Goal: Task Accomplishment & Management: Manage account settings

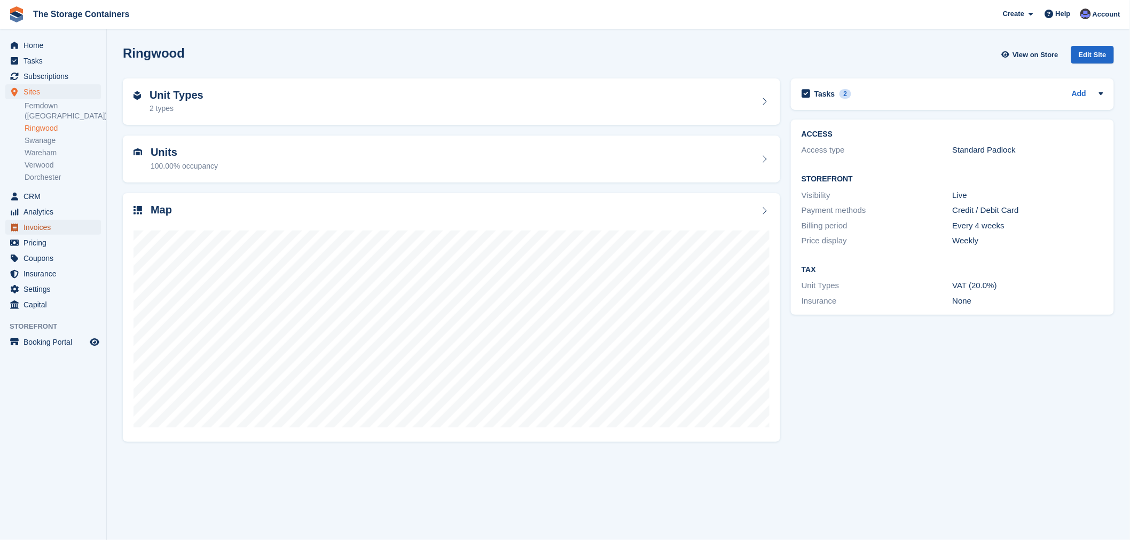
click at [41, 220] on span "Invoices" at bounding box center [55, 227] width 64 height 15
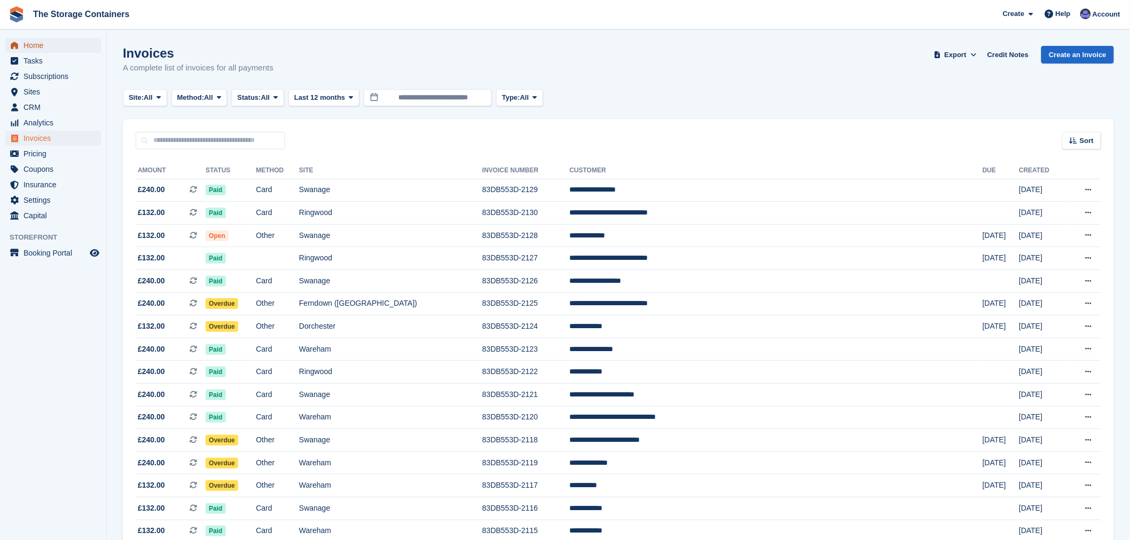
click at [65, 47] on span "Home" at bounding box center [55, 45] width 64 height 15
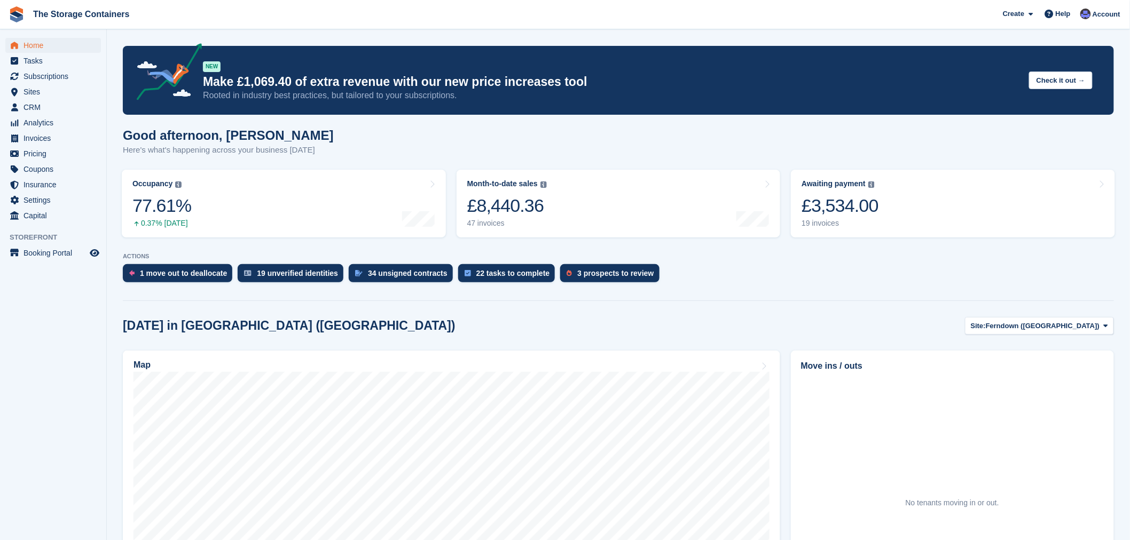
click at [765, 137] on div "Good afternoon, Dan Here's what's happening across your business today" at bounding box center [618, 148] width 991 height 41
click at [45, 137] on span "Invoices" at bounding box center [55, 138] width 64 height 15
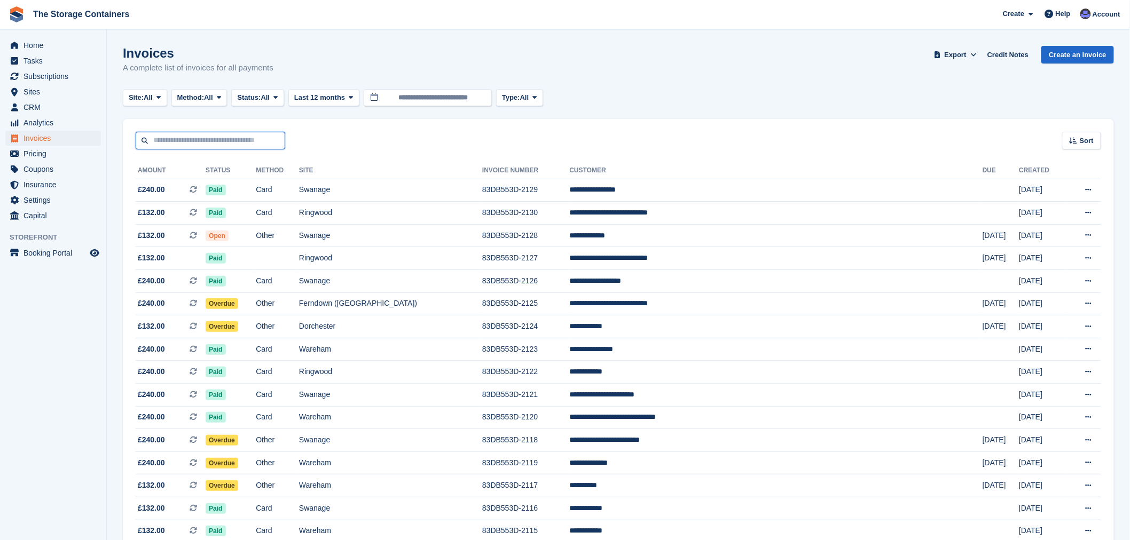
click at [235, 136] on input "text" at bounding box center [210, 141] width 149 height 18
type input "****"
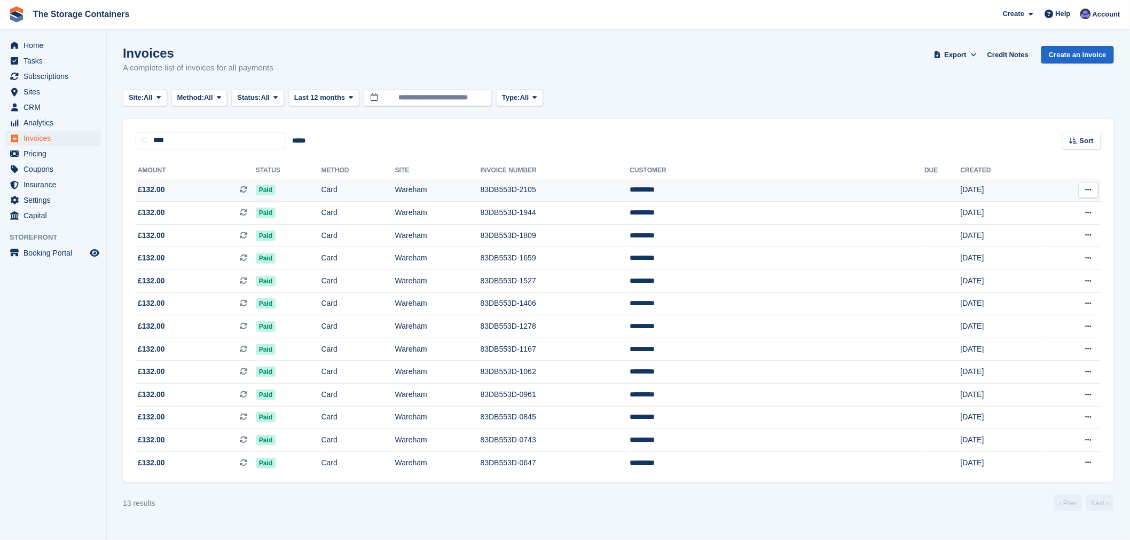
click at [385, 192] on td "Card" at bounding box center [358, 190] width 74 height 23
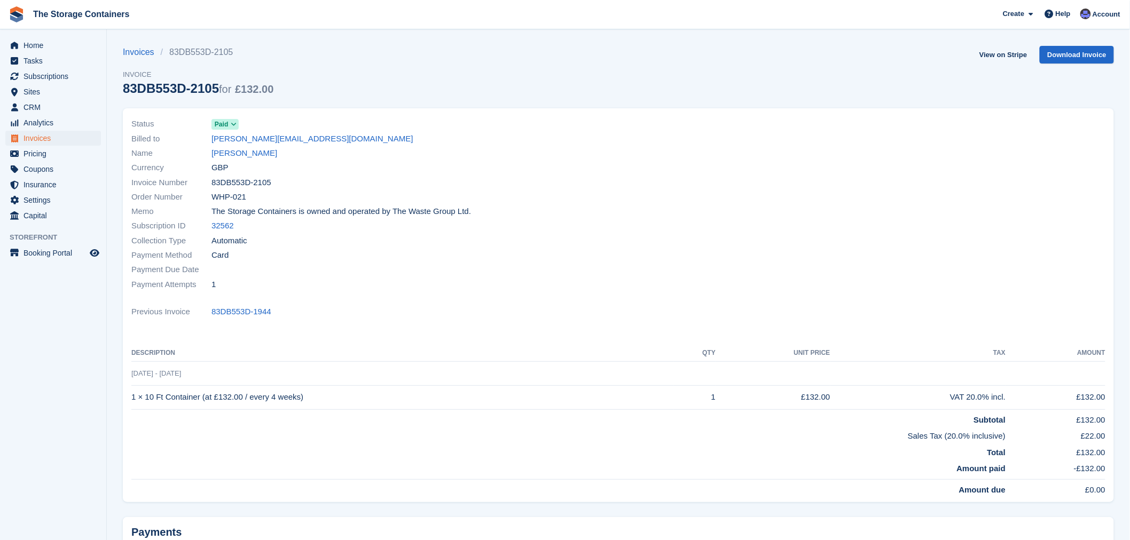
click at [421, 298] on div "Status Paid Billed to [EMAIL_ADDRESS][DOMAIN_NAME] Name [PERSON_NAME] Currency …" at bounding box center [371, 204] width 493 height 187
click at [47, 40] on span "Home" at bounding box center [55, 45] width 64 height 15
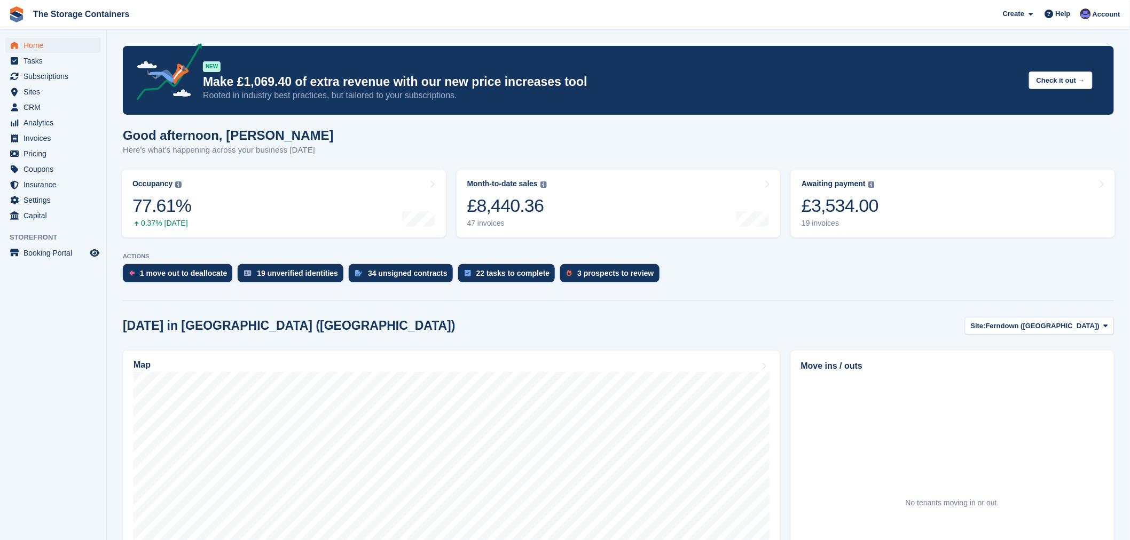
click at [747, 301] on hr at bounding box center [618, 301] width 991 height 1
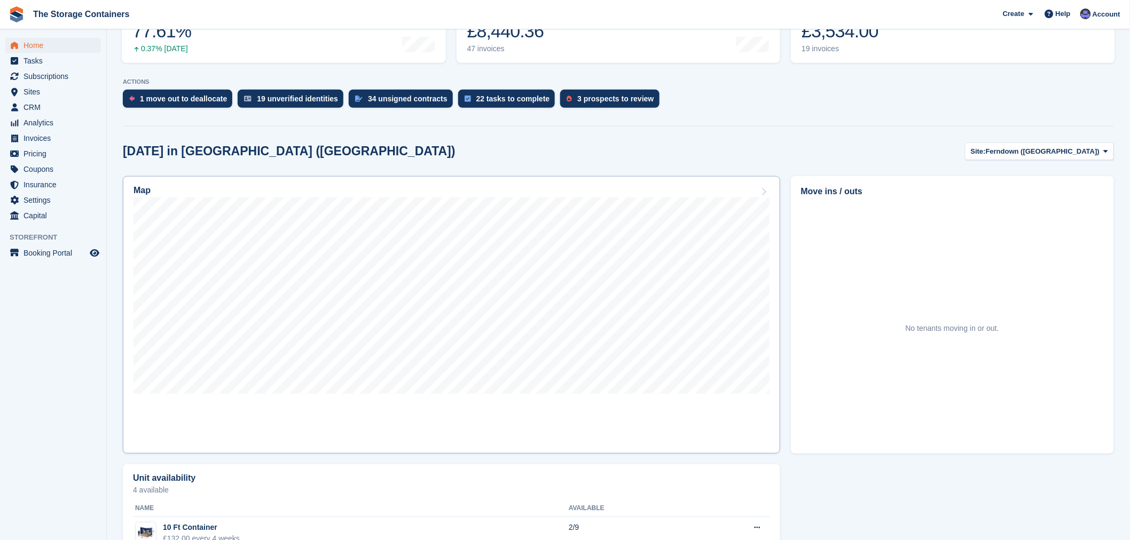
scroll to position [178, 0]
